Goal: Information Seeking & Learning: Learn about a topic

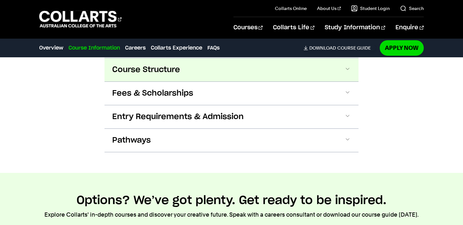
click at [185, 80] on button "Course Structure" at bounding box center [232, 69] width 254 height 23
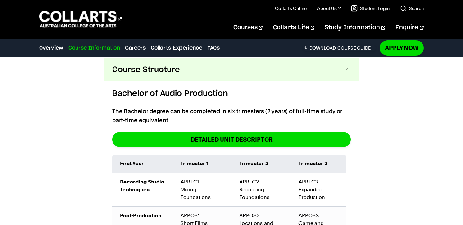
scroll to position [689, 0]
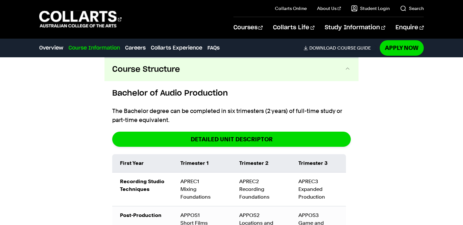
click at [185, 80] on button "Course Structure" at bounding box center [232, 69] width 254 height 23
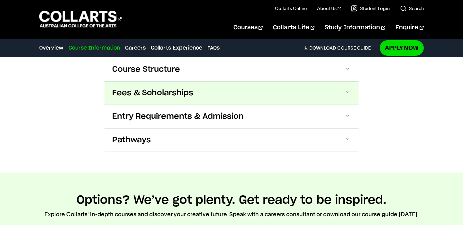
click at [173, 92] on span "Fees & Scholarships" at bounding box center [152, 93] width 81 height 10
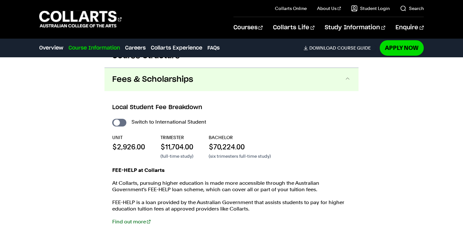
scroll to position [701, 0]
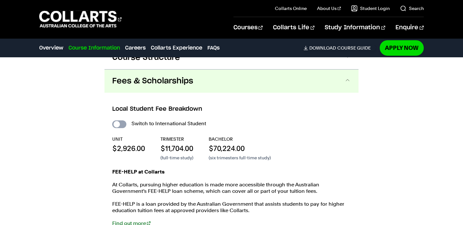
click at [118, 123] on input "International Student" at bounding box center [119, 124] width 14 height 8
checkbox input "true"
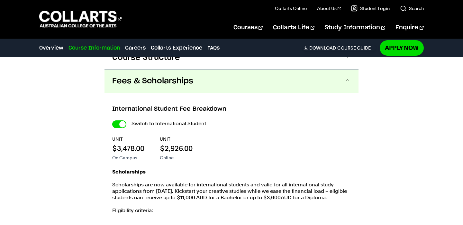
click at [118, 123] on input "International Student" at bounding box center [119, 124] width 14 height 8
checkbox input "false"
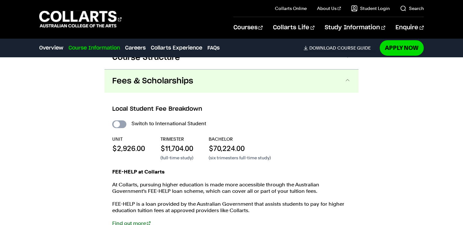
click at [118, 123] on input "International Student" at bounding box center [119, 124] width 14 height 8
checkbox input "true"
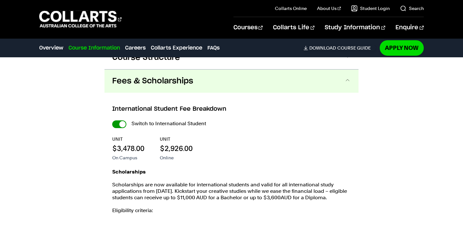
click at [123, 122] on input "International Student" at bounding box center [119, 124] width 14 height 8
checkbox input "false"
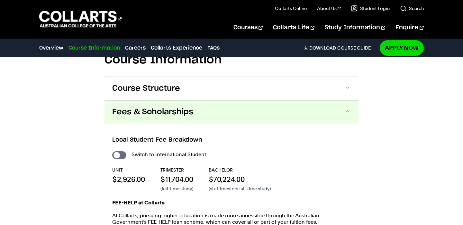
click at [158, 93] on span "Course Structure" at bounding box center [146, 88] width 68 height 10
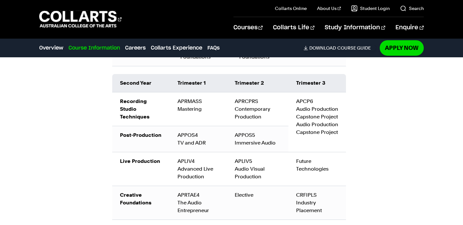
scroll to position [998, 0]
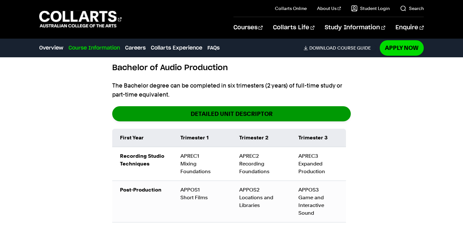
scroll to position [715, 0]
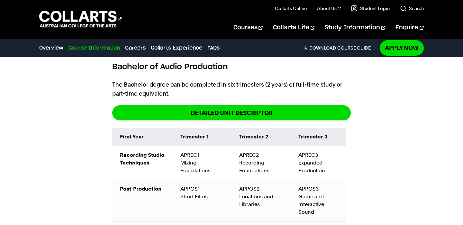
scroll to position [701, 0]
